Goal: Information Seeking & Learning: Learn about a topic

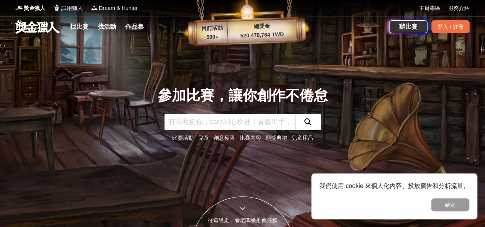
drag, startPoint x: 203, startPoint y: 112, endPoint x: 210, endPoint y: 131, distance: 20.5
click at [210, 131] on div "參加比賽，讓你創作不倦怠 比賽活動 兒童 創意極限 比賽內容 頒獎典禮 兒童用品" at bounding box center [242, 113] width 170 height 57
click at [209, 126] on input "text" at bounding box center [229, 122] width 130 height 16
type input "標語"
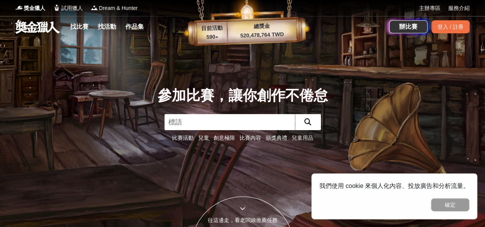
click button "submit" at bounding box center [308, 122] width 26 height 16
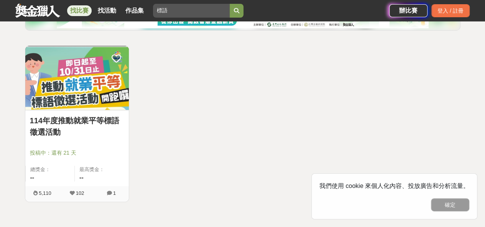
scroll to position [133, 0]
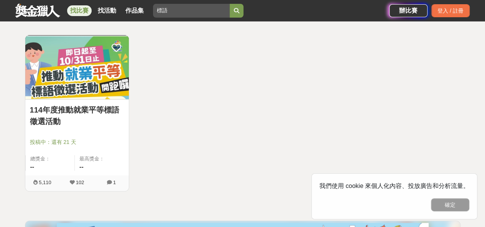
click at [92, 108] on link "114年度推動就業平等標語徵選活動" at bounding box center [77, 115] width 94 height 23
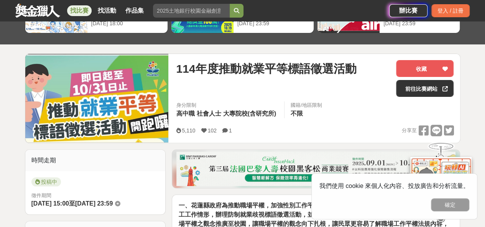
scroll to position [63, 0]
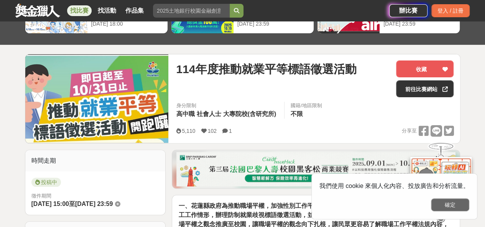
click at [457, 209] on button "確定" at bounding box center [450, 204] width 38 height 13
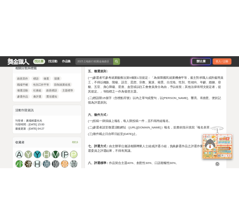
scroll to position [376, 0]
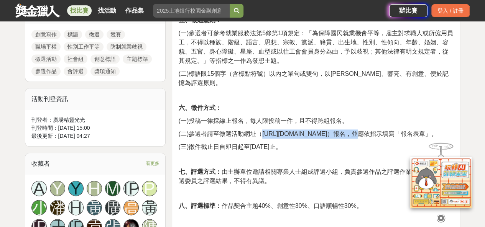
drag, startPoint x: 263, startPoint y: 124, endPoint x: 333, endPoint y: 124, distance: 70.1
click at [333, 131] on span "(二)參選者請至徵選活動網址（[URL][DOMAIN_NAME]）報名，並應依指示填寫「報名表單」。" at bounding box center [307, 134] width 259 height 7
copy span "[URL][DOMAIN_NAME]"
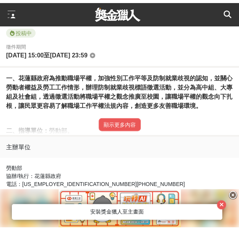
scroll to position [530, 0]
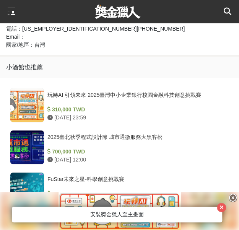
click at [234, 193] on div at bounding box center [119, 211] width 239 height 38
click at [234, 200] on icon at bounding box center [233, 198] width 8 height 8
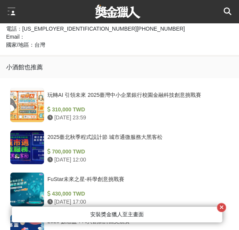
click at [224, 206] on icon "button" at bounding box center [222, 207] width 4 height 5
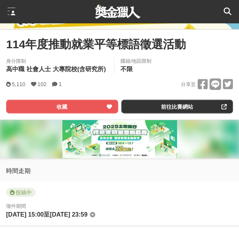
scroll to position [310, 0]
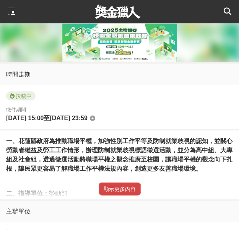
click at [131, 186] on button "顯示更多內容" at bounding box center [120, 188] width 42 height 13
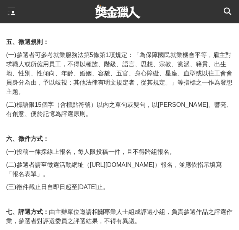
scroll to position [537, 0]
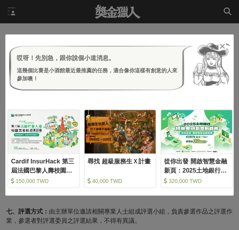
click at [223, 46] on icon at bounding box center [223, 47] width 6 height 8
